Goal: Task Accomplishment & Management: Manage account settings

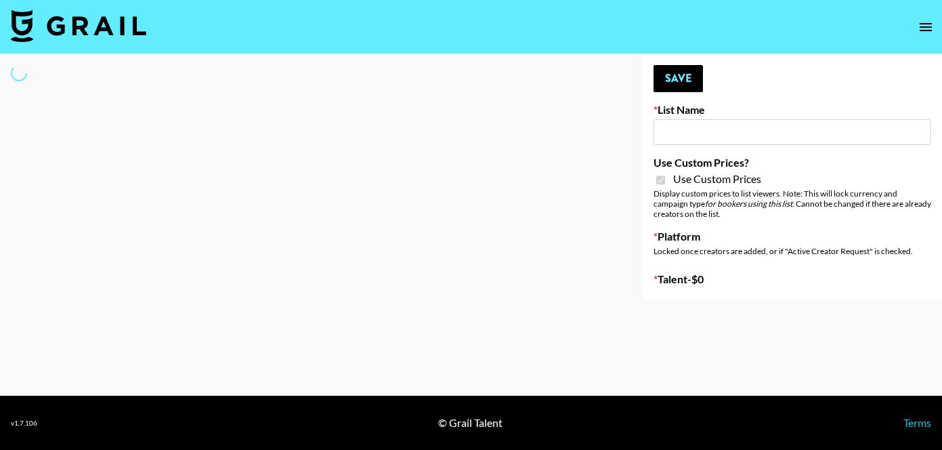
type input "HaruHaru Wonder 15/10"
checkbox input "true"
select select "Brand"
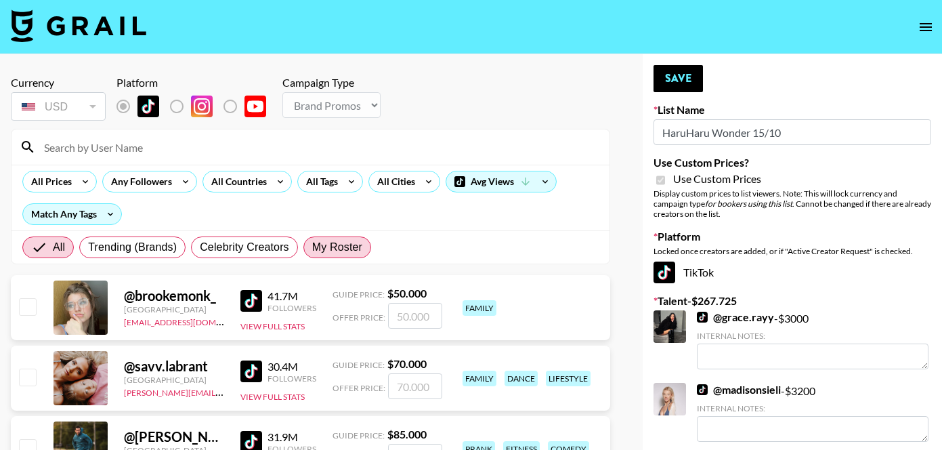
click at [344, 244] on span "My Roster" at bounding box center [337, 247] width 50 height 16
click at [312, 247] on input "My Roster" at bounding box center [312, 247] width 0 height 0
radio input "true"
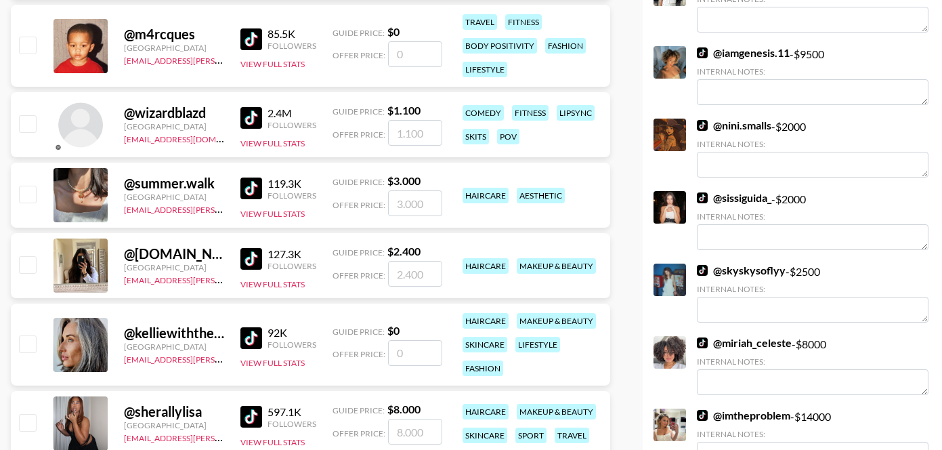
scroll to position [488, 0]
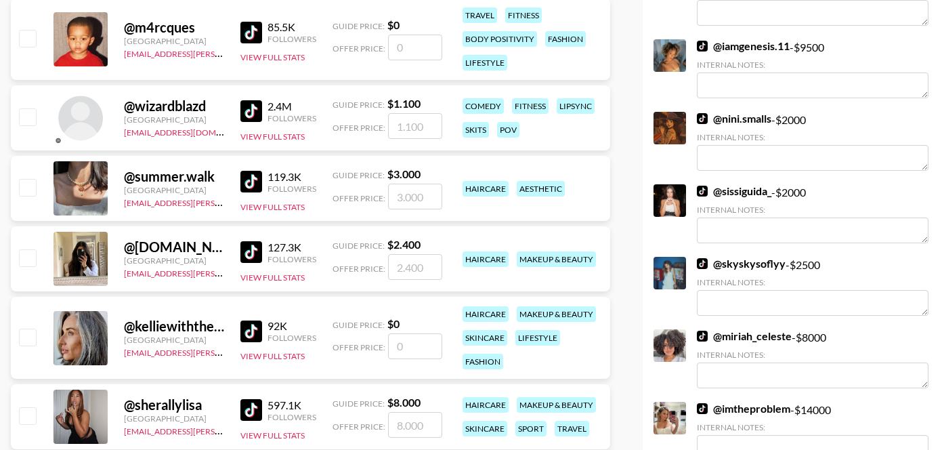
click at [26, 259] on input "checkbox" at bounding box center [27, 257] width 16 height 16
checkbox input "true"
type input "2400"
click at [27, 335] on input "checkbox" at bounding box center [27, 336] width 16 height 16
checkbox input "false"
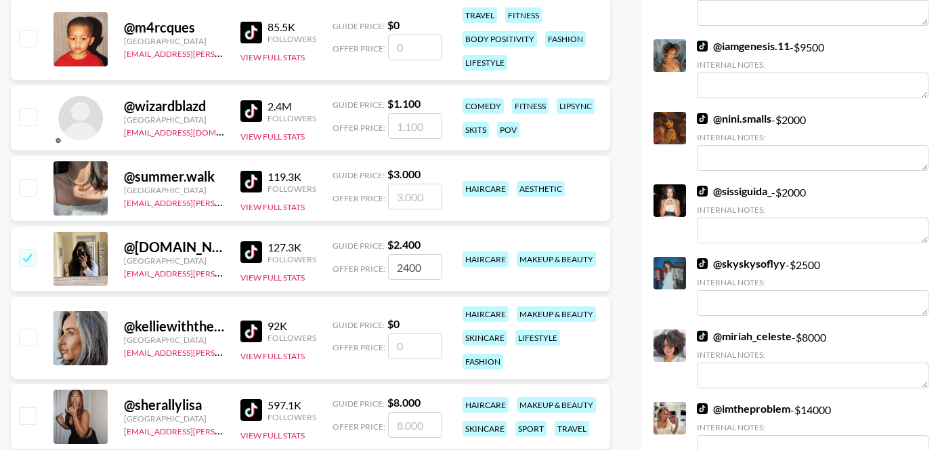
click at [406, 349] on input "number" at bounding box center [415, 346] width 54 height 26
type input "2"
checkbox input "true"
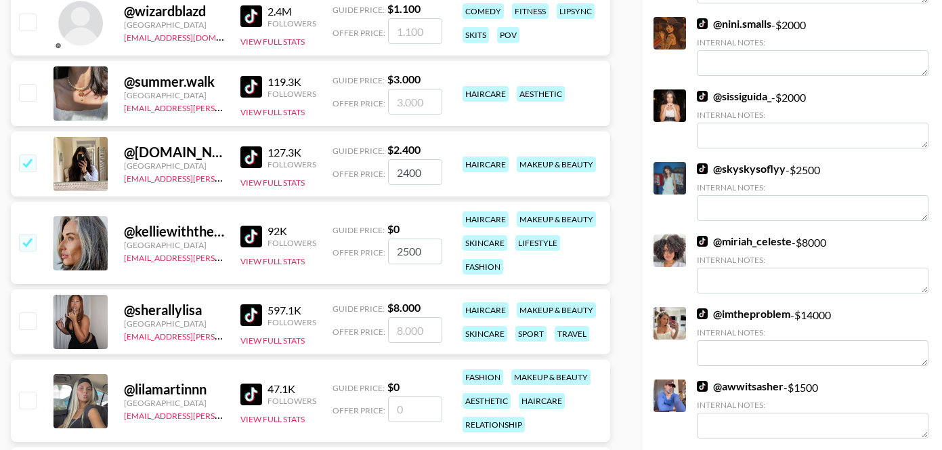
scroll to position [586, 0]
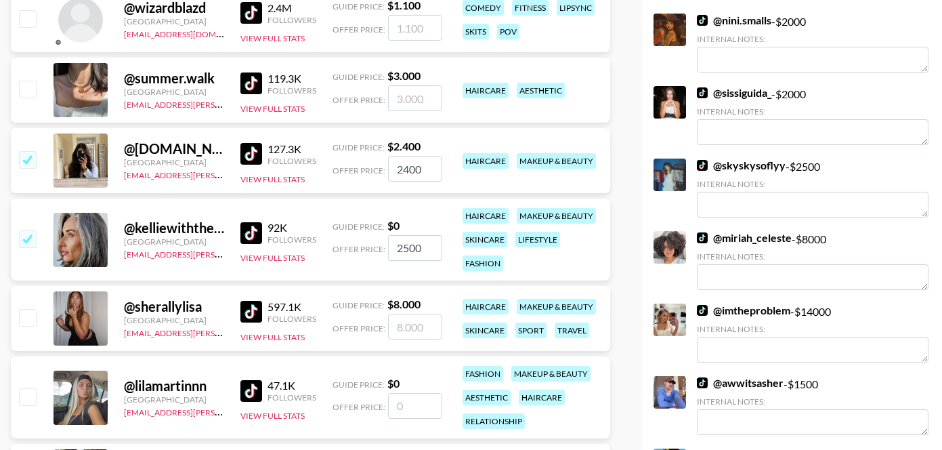
type input "2500"
click at [30, 315] on input "checkbox" at bounding box center [27, 317] width 16 height 16
checkbox input "true"
type input "8000"
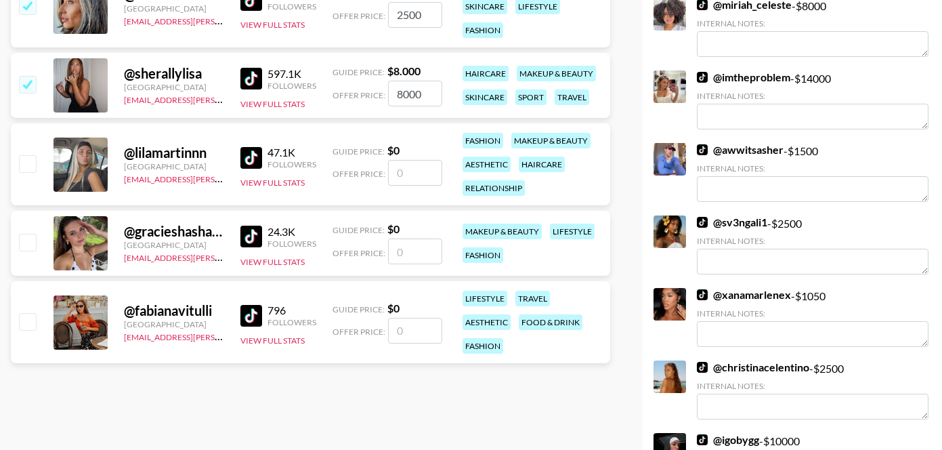
scroll to position [845, 0]
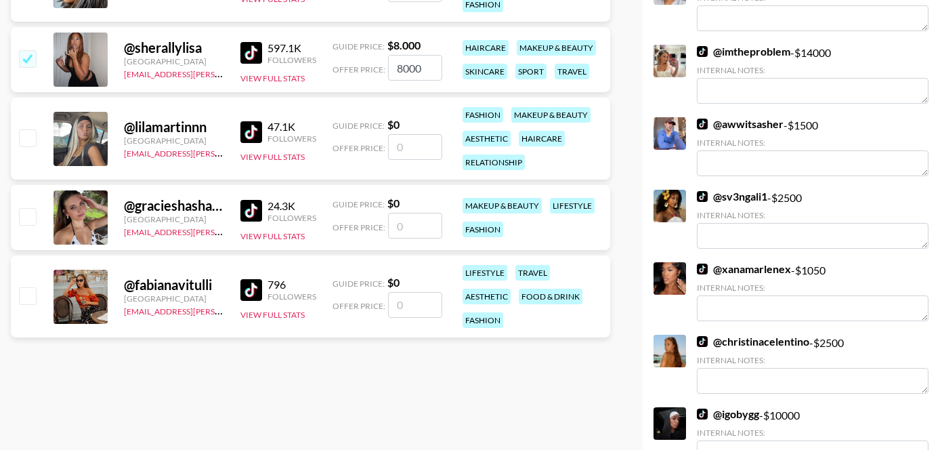
click at [30, 297] on input "checkbox" at bounding box center [27, 295] width 16 height 16
checkbox input "false"
click at [399, 301] on input "number" at bounding box center [415, 305] width 54 height 26
type input "5"
checkbox input "true"
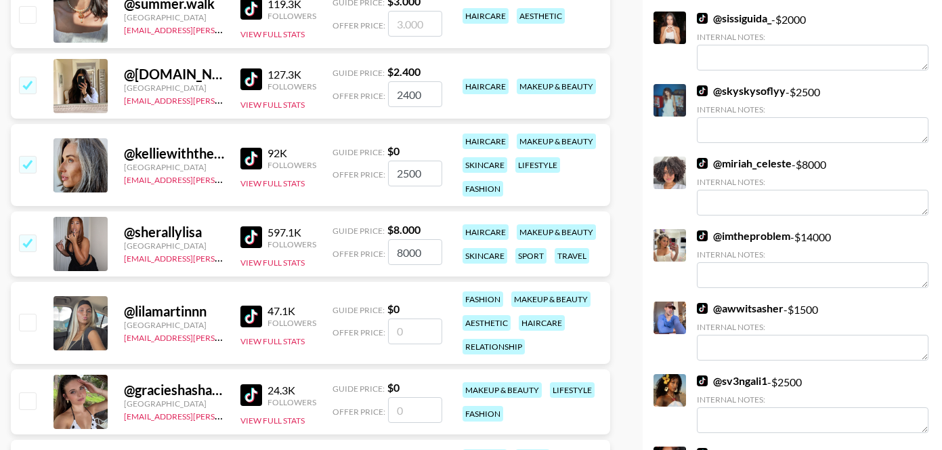
scroll to position [663, 0]
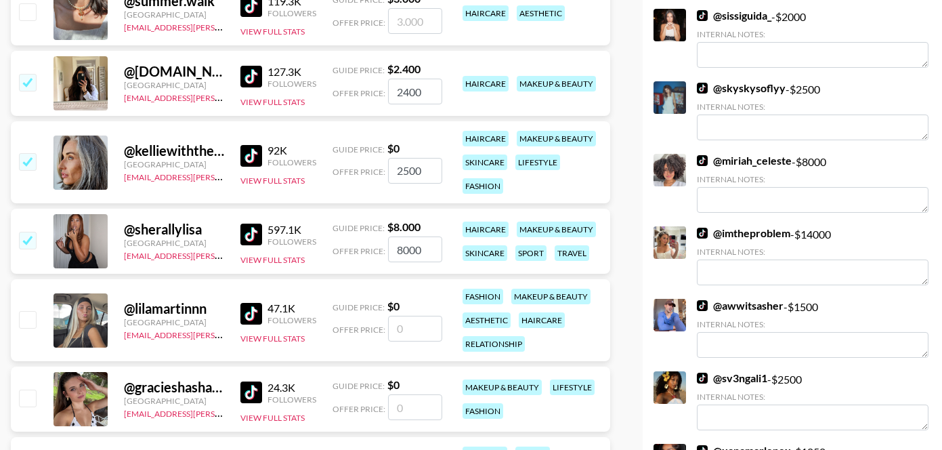
type input "500"
drag, startPoint x: 423, startPoint y: 253, endPoint x: 395, endPoint y: 253, distance: 27.8
click at [395, 253] on input "8000" at bounding box center [415, 249] width 54 height 26
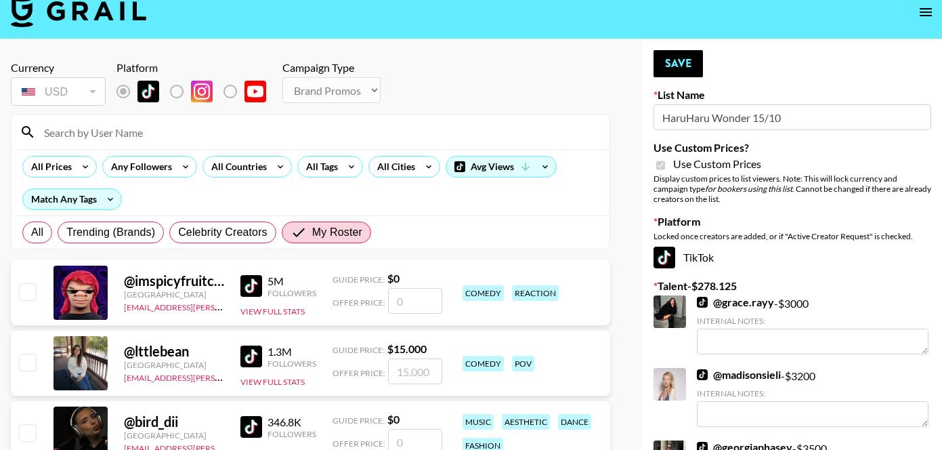
scroll to position [0, 0]
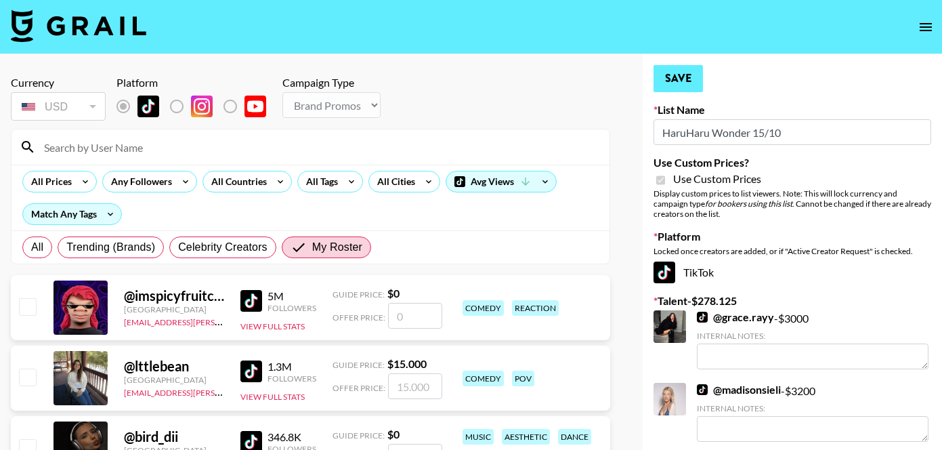
type input "5000"
click at [674, 79] on button "Save" at bounding box center [677, 78] width 49 height 27
